Goal: Information Seeking & Learning: Find specific fact

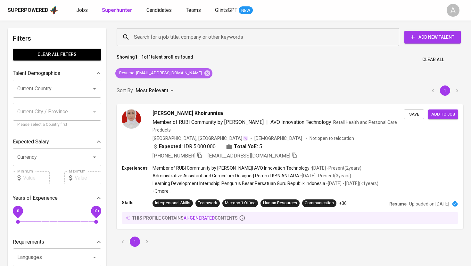
click at [205, 73] on icon at bounding box center [208, 73] width 6 height 6
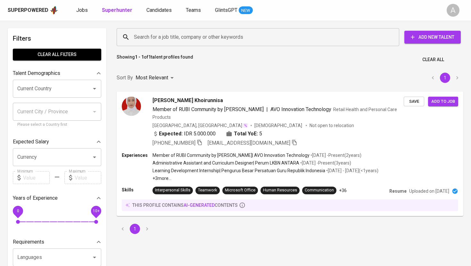
click at [204, 43] on input "Search for a job title, company or other keywords" at bounding box center [259, 37] width 255 height 12
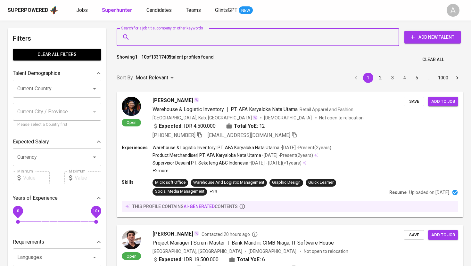
paste input "[EMAIL_ADDRESS][DOMAIN_NAME]"
type input "[EMAIL_ADDRESS][DOMAIN_NAME]"
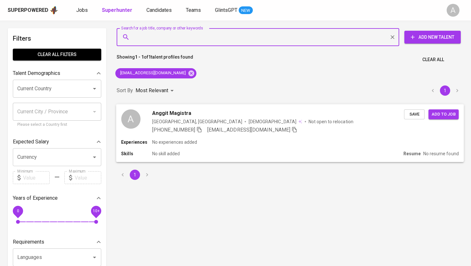
click at [236, 114] on div "Anggit Magistra" at bounding box center [278, 113] width 252 height 8
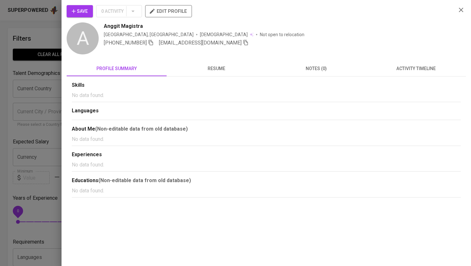
click at [39, 30] on div at bounding box center [235, 133] width 471 height 266
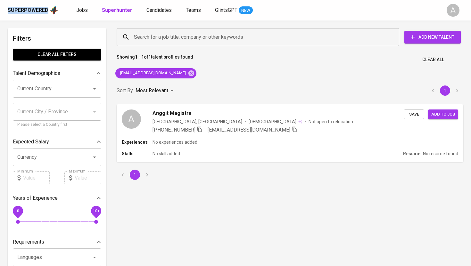
drag, startPoint x: 6, startPoint y: 9, endPoint x: 49, endPoint y: 13, distance: 42.8
click at [49, 13] on div "Superpowered Jobs Superhunter Candidates Teams GlintsGPT NEW A" at bounding box center [235, 10] width 471 height 21
click at [43, 20] on div "Superpowered Jobs Superhunter Candidates Teams GlintsGPT NEW A" at bounding box center [235, 10] width 471 height 21
drag, startPoint x: 7, startPoint y: 7, endPoint x: 47, endPoint y: 9, distance: 39.8
click at [47, 9] on div "Superpowered Jobs Superhunter Candidates Teams GlintsGPT NEW A" at bounding box center [235, 10] width 471 height 21
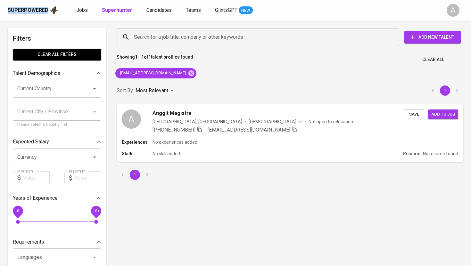
copy div "Superpowered"
